Goal: Task Accomplishment & Management: Manage account settings

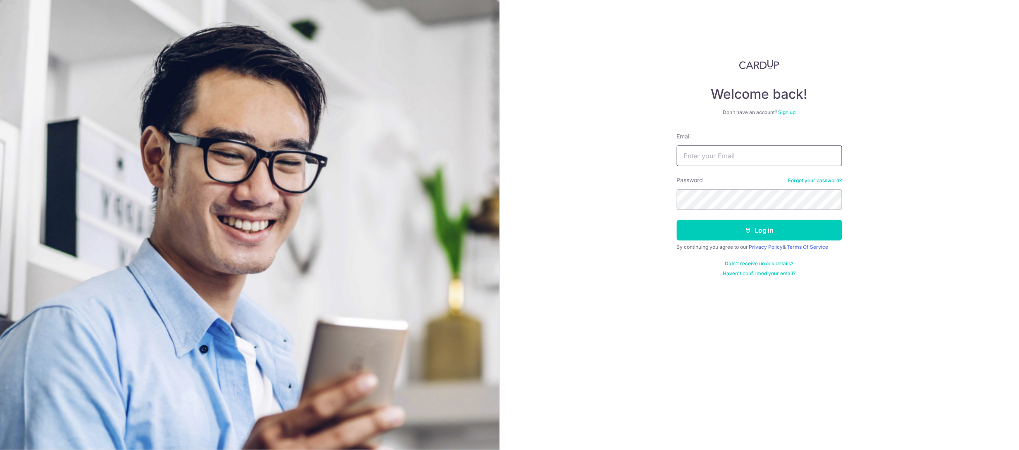
click at [702, 150] on input "Email" at bounding box center [759, 155] width 165 height 21
type input "contact@mainecoon.sg"
click at [677, 220] on button "Log in" at bounding box center [759, 230] width 165 height 21
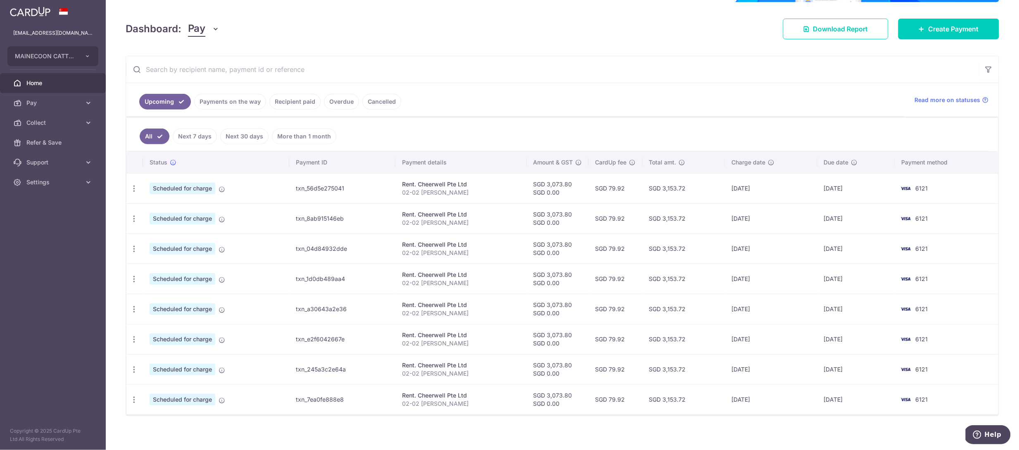
scroll to position [103, 0]
click at [303, 109] on link "Recipient paid" at bounding box center [294, 103] width 51 height 16
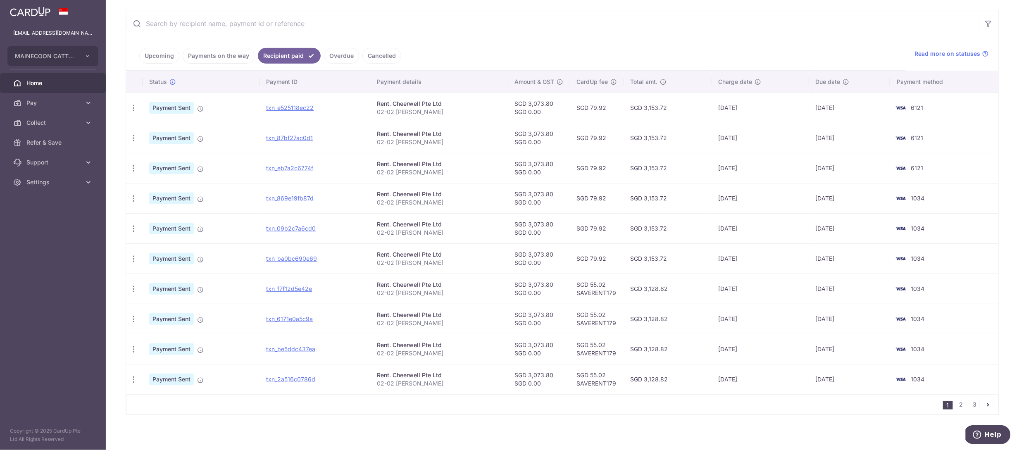
scroll to position [0, 0]
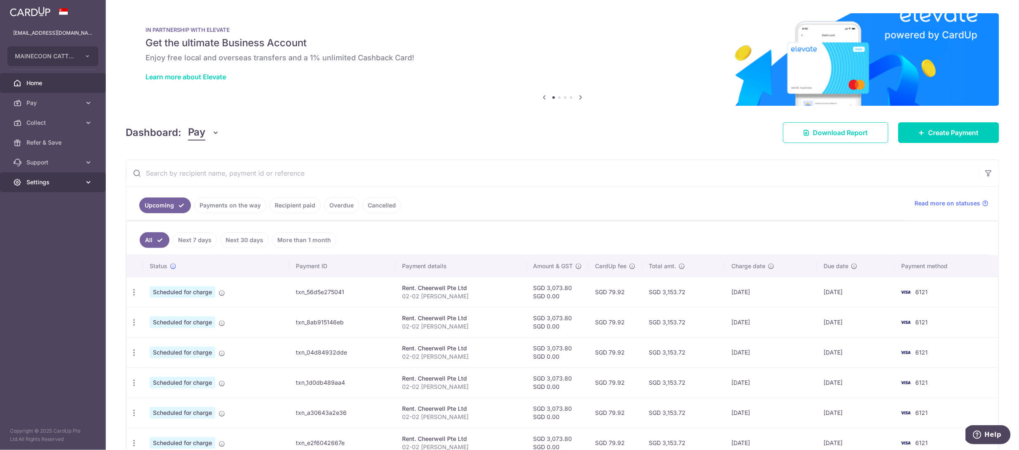
click at [52, 189] on link "Settings" at bounding box center [53, 182] width 106 height 20
click at [49, 231] on link "Logout" at bounding box center [53, 222] width 106 height 20
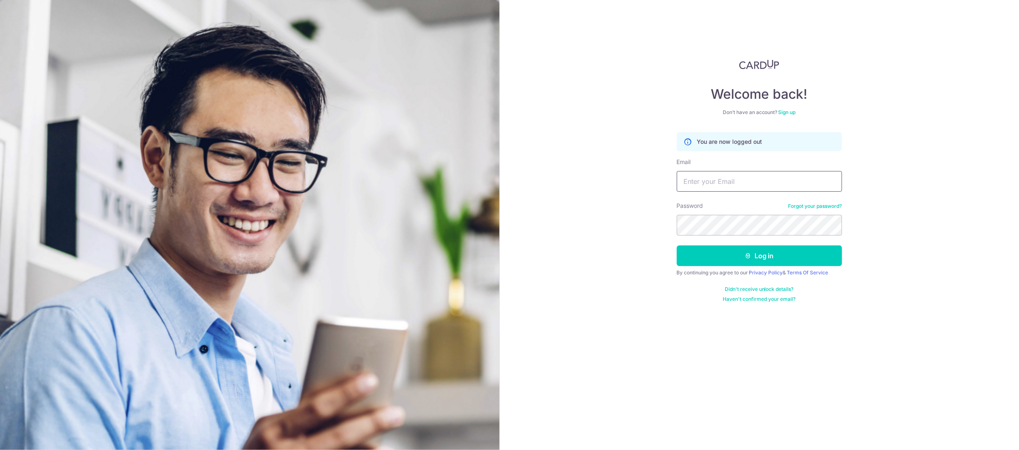
click at [701, 178] on input "Email" at bounding box center [759, 181] width 165 height 21
type input "[EMAIL_ADDRESS][DOMAIN_NAME]"
click at [677, 245] on button "Log in" at bounding box center [759, 255] width 165 height 21
